Goal: Transaction & Acquisition: Purchase product/service

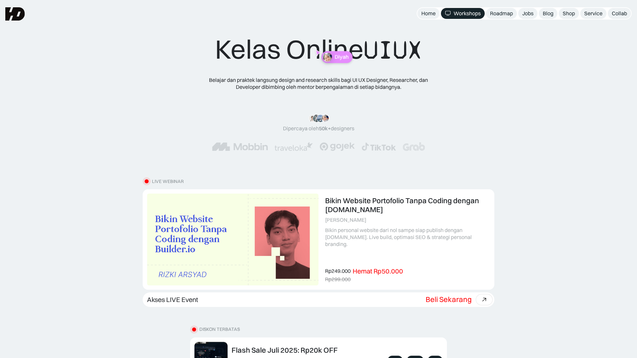
click at [159, 138] on div "Kelas Online UIUX Belajar dan praktek langsung design and research skills bagi …" at bounding box center [319, 98] width 584 height 131
click at [504, 16] on div "Roadmap" at bounding box center [501, 13] width 23 height 7
click at [496, 14] on div "Roadmap" at bounding box center [501, 13] width 23 height 7
click at [510, 15] on div "Roadmap" at bounding box center [501, 13] width 23 height 7
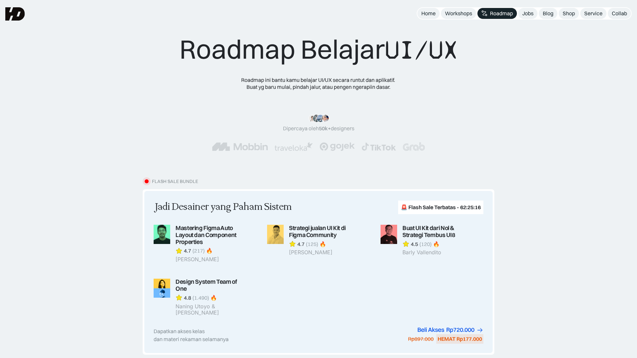
click at [156, 180] on div "FLASH SALE BUNDLE" at bounding box center [175, 182] width 46 height 6
click at [204, 181] on div "FLASH SALE BUNDLE Jadi Desainer yang Paham Sistem 🚨 Flash Sale Terbatas - 62:25…" at bounding box center [319, 266] width 352 height 177
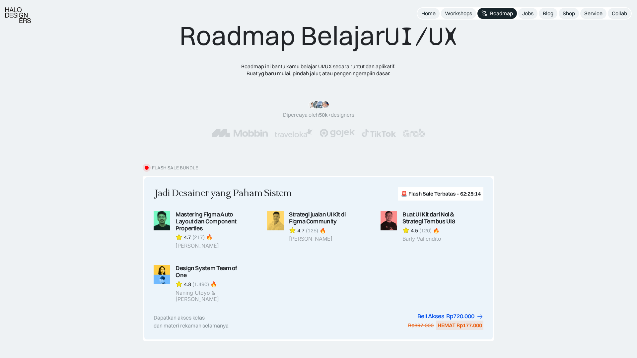
scroll to position [18, 0]
